Goal: Task Accomplishment & Management: Manage account settings

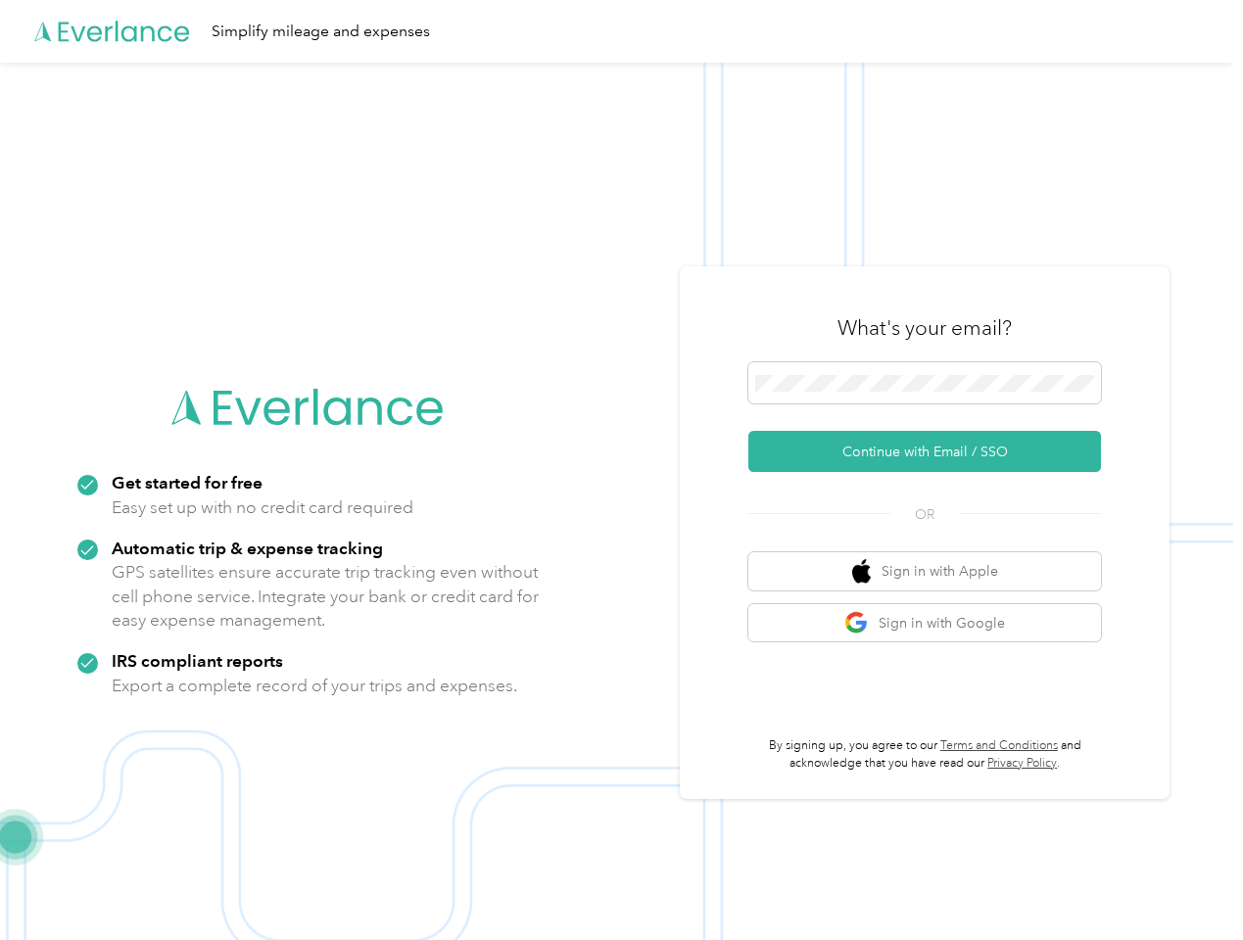
click at [621, 470] on img at bounding box center [616, 533] width 1233 height 940
click at [621, 31] on div "Simplify mileage and expenses" at bounding box center [616, 31] width 1233 height 63
click at [933, 452] on button "Continue with Email / SSO" at bounding box center [924, 451] width 353 height 41
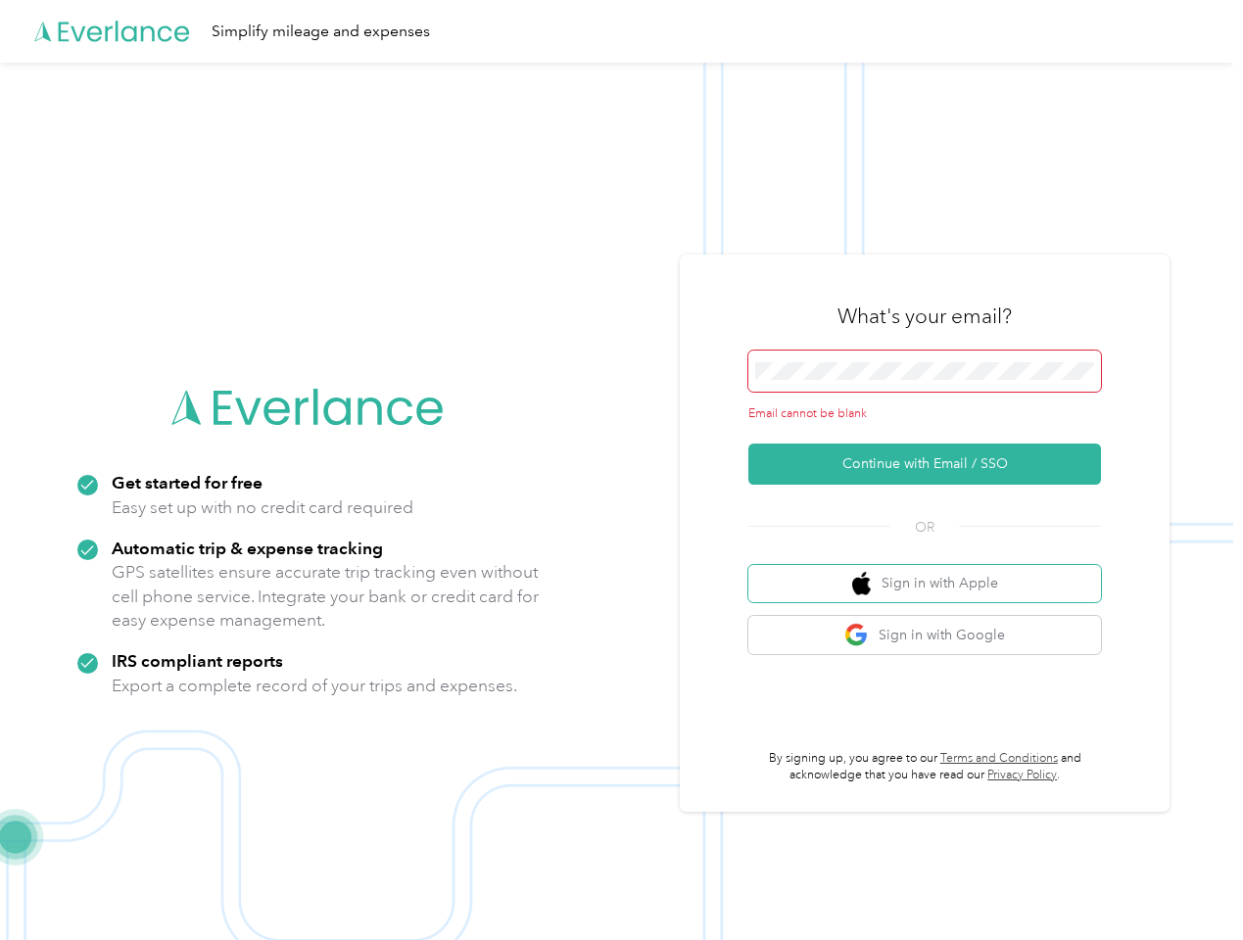
click at [933, 571] on button "Sign in with Apple" at bounding box center [924, 584] width 353 height 38
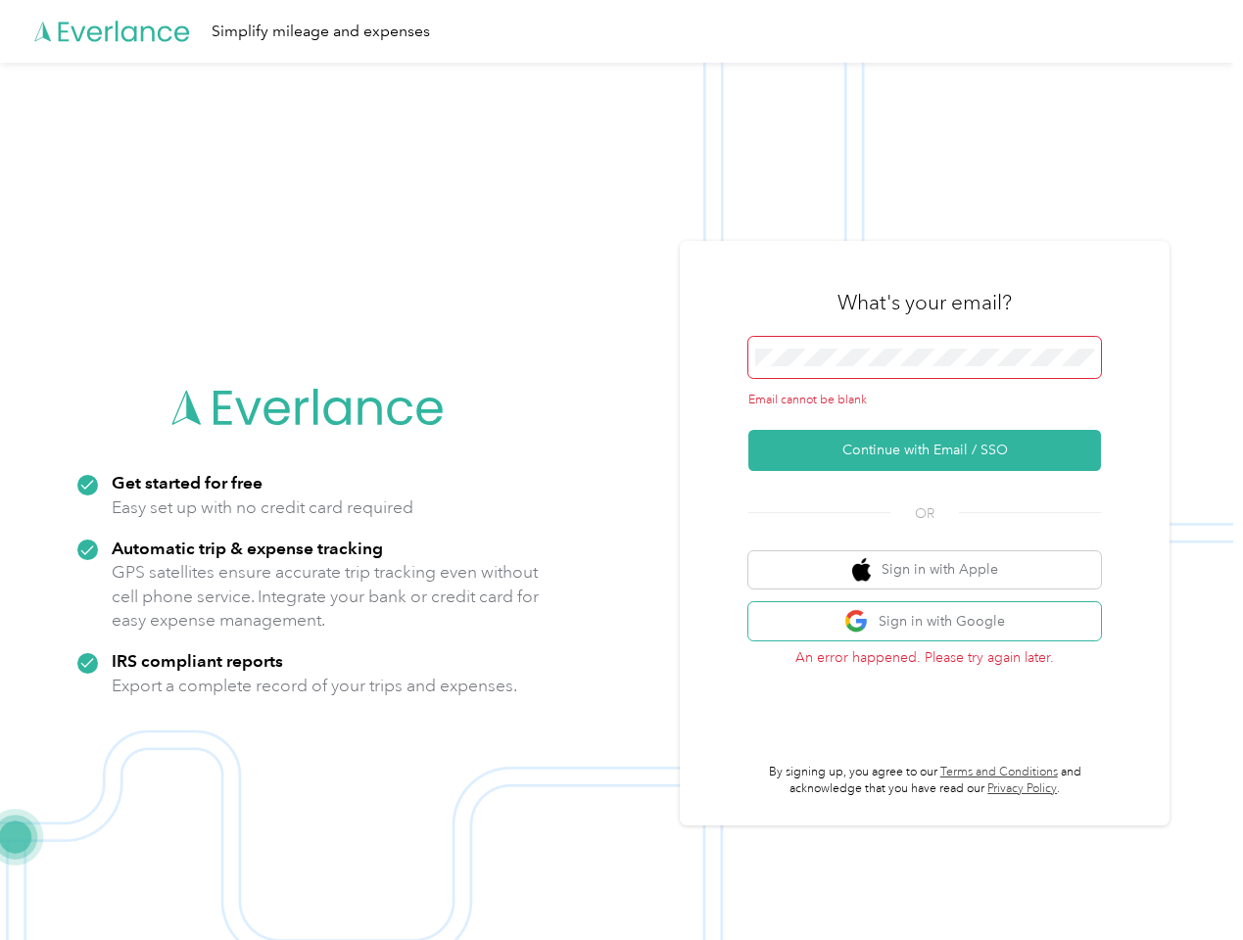
click at [933, 623] on button "Sign in with Google" at bounding box center [924, 621] width 353 height 38
